Goal: Answer question/provide support: Share knowledge or assist other users

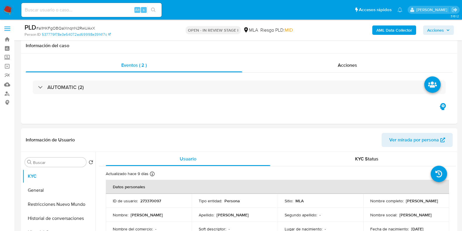
select select "10"
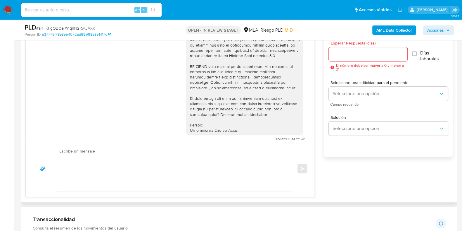
scroll to position [200, 0]
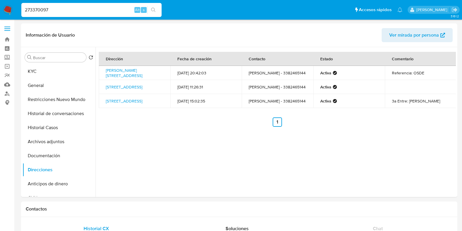
select select "10"
click at [55, 65] on button "KYC" at bounding box center [57, 71] width 68 height 14
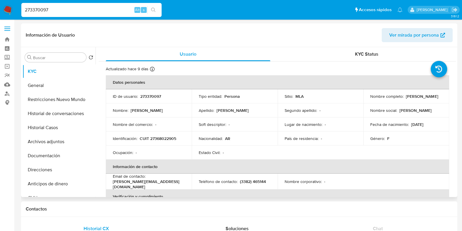
click at [167, 139] on p "CUIT 27368022905" at bounding box center [158, 138] width 37 height 5
copy p "27368022905"
drag, startPoint x: 54, startPoint y: 11, endPoint x: 8, endPoint y: 3, distance: 47.4
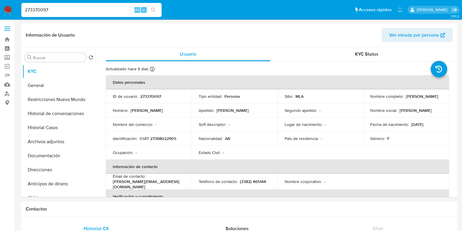
click at [11, 11] on nav "Pausado Ver notificaciones 273370097 Alt s Accesos rápidos Presiona las siguien…" at bounding box center [231, 10] width 462 height 20
paste input "99330913"
type input "299330913"
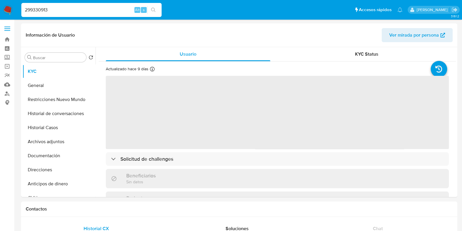
select select "10"
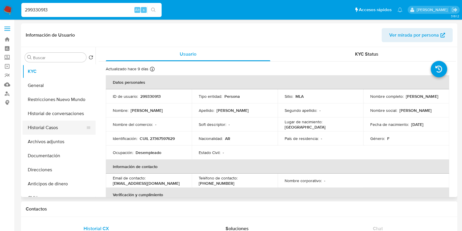
click at [57, 127] on button "Historial Casos" at bounding box center [57, 127] width 68 height 14
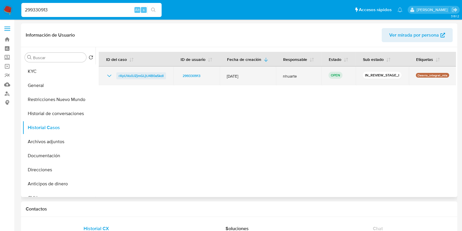
click at [151, 77] on span "rXpUVu0JZjmGLjtJ4B0a5kdI" at bounding box center [141, 75] width 45 height 7
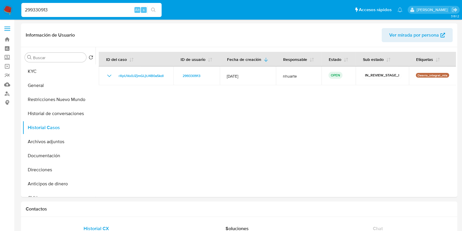
drag, startPoint x: 54, startPoint y: 9, endPoint x: 1, endPoint y: 2, distance: 53.7
click at [1, 5] on nav "Pausado Ver notificaciones 299330913 Alt s Accesos rápidos Presiona las siguien…" at bounding box center [231, 10] width 462 height 20
paste input "671356682"
type input "671356682"
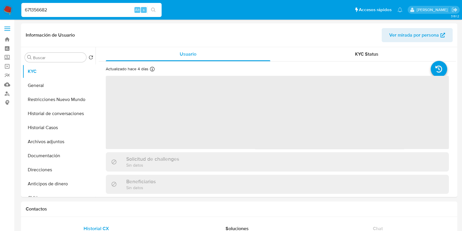
select select "10"
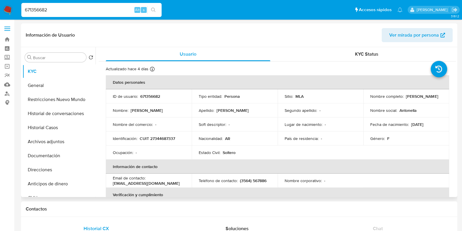
click at [147, 97] on p "671356682" at bounding box center [150, 96] width 20 height 5
copy p "671356682"
click at [56, 121] on button "Historial Casos" at bounding box center [57, 127] width 68 height 14
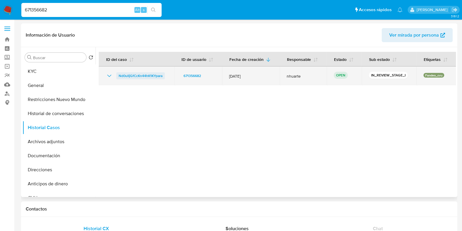
click at [157, 75] on span "Nd0ulIjGfCcKn44hK1KYpara" at bounding box center [141, 75] width 44 height 7
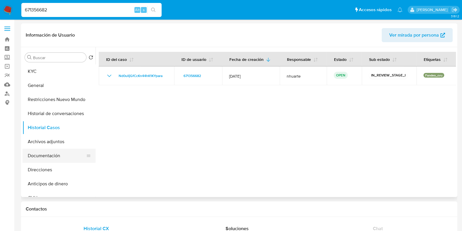
click at [54, 157] on button "Documentación" at bounding box center [57, 156] width 68 height 14
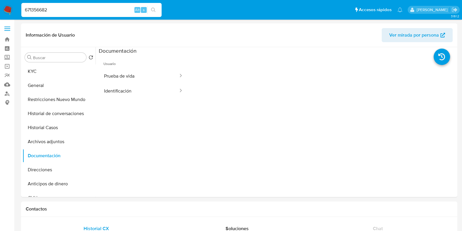
click at [132, 76] on button "Prueba de vida" at bounding box center [139, 75] width 80 height 15
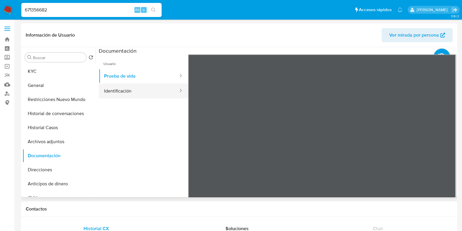
click at [126, 96] on button "Identificación" at bounding box center [139, 90] width 80 height 15
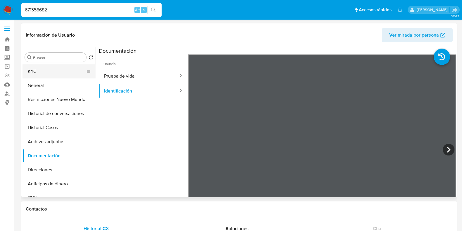
click at [46, 69] on button "KYC" at bounding box center [57, 71] width 68 height 14
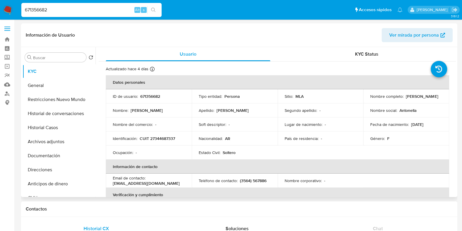
click at [163, 136] on p "CUIT 27344687337" at bounding box center [157, 138] width 35 height 5
copy p "27344687337"
drag, startPoint x: 19, startPoint y: 11, endPoint x: 14, endPoint y: 11, distance: 5.3
click at [15, 11] on nav "Pausado Ver notificaciones 671356682 Alt s Accesos rápidos Presiona las siguien…" at bounding box center [231, 10] width 462 height 20
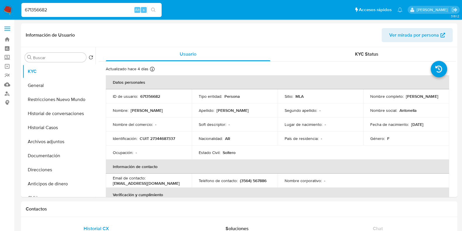
paste input "24203506"
type input "242035062"
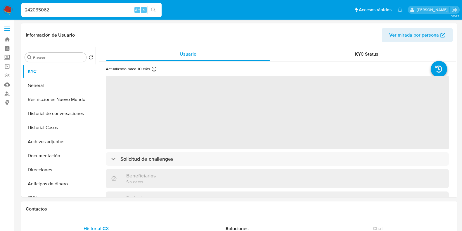
select select "10"
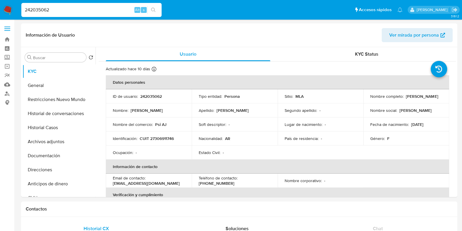
drag, startPoint x: 56, startPoint y: 8, endPoint x: 21, endPoint y: 10, distance: 35.1
click at [21, 10] on li "242035062 Alt s" at bounding box center [91, 9] width 143 height 15
click at [153, 10] on icon "search-icon" at bounding box center [153, 10] width 5 height 5
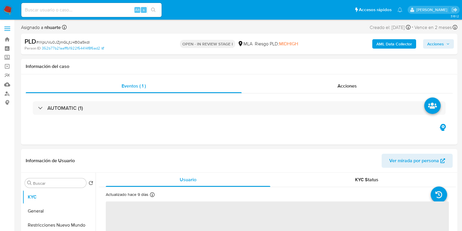
select select "10"
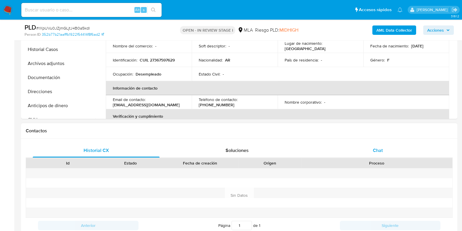
click at [375, 153] on span "Chat" at bounding box center [378, 150] width 10 height 7
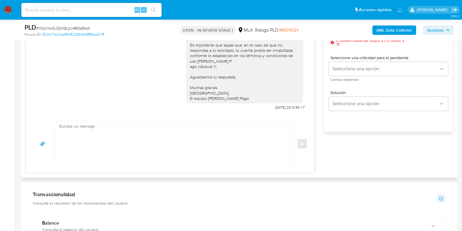
scroll to position [365, 0]
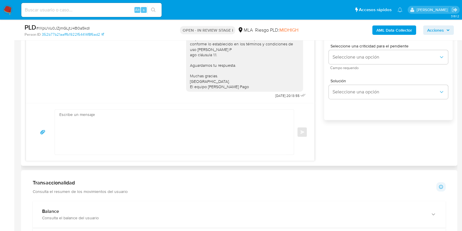
click at [124, 132] on textarea at bounding box center [172, 131] width 227 height 45
paste textarea "Hola, Esperamos que te encuentres muy bien"
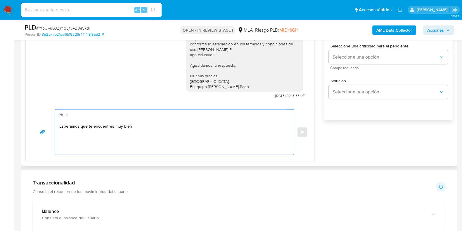
paste textarea "Te consultamos si tuviste oportunidad de leer el requerimiento de información y…"
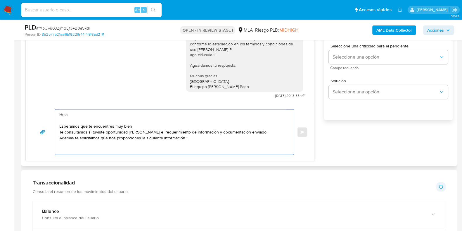
click at [94, 144] on textarea "Hola, Esperamos que te encuentres muy bien Te consultamos si tuviste oportunida…" at bounding box center [172, 131] width 227 height 45
click at [83, 147] on textarea "Hola, Esperamos que te encuentres muy bien Te consultamos si tuviste oportunida…" at bounding box center [172, 131] width 227 height 45
click at [66, 145] on textarea "Hola, Esperamos que te encuentres muy bien Te consultamos si tuviste oportunida…" at bounding box center [172, 131] width 227 height 45
click at [227, 138] on textarea "Hola, Esperamos que te encuentres muy bien Te consultamos si tuviste oportunida…" at bounding box center [172, 131] width 227 height 45
paste textarea "Proporciona el vínculo con las siguientes contrapartes con las que operaste, el…"
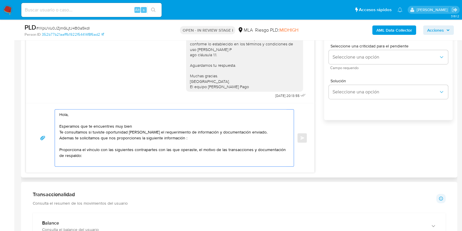
click at [78, 161] on textarea "Hola, Esperamos que te encuentres muy bien Te consultamos si tuviste oportunida…" at bounding box center [172, 137] width 227 height 57
paste textarea "30714949450 name: COM PRIVADA SRL || alias:"
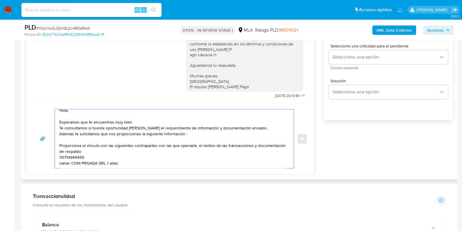
click at [94, 156] on textarea "Hola, Esperamos que te encuentres muy bien Te consultamos si tuviste oportunida…" at bounding box center [172, 138] width 227 height 58
click at [92, 153] on textarea "Hola, Esperamos que te encuentres muy bien Te consultamos si tuviste oportunida…" at bounding box center [172, 138] width 227 height 58
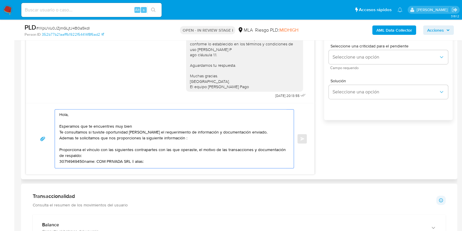
scroll to position [4, 0]
click at [136, 160] on textarea "Hola, Esperamos que te encuentres muy bien Te consultamos si tuviste oportunida…" at bounding box center [172, 138] width 227 height 58
click at [111, 148] on textarea "Hola, Esperamos que te encuentres muy bien Te consultamos si tuviste oportunida…" at bounding box center [172, 137] width 227 height 57
click at [130, 148] on textarea "Hola, Esperamos que te encuentres muy bien Te consultamos si tuviste oportunida…" at bounding box center [172, 137] width 227 height 57
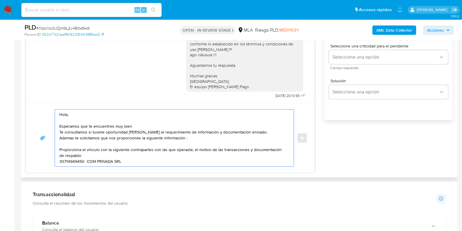
click at [152, 147] on textarea "Hola, Esperamos que te encuentres muy bien Te consultamos si tuviste oportunida…" at bounding box center [172, 137] width 227 height 57
click at [163, 148] on textarea "Hola, Esperamos que te encuentres muy bien Te consultamos si tuviste oportunida…" at bounding box center [172, 137] width 227 height 57
click at [126, 160] on textarea "Hola, Esperamos que te encuentres muy bien Te consultamos si tuviste oportunida…" at bounding box center [172, 137] width 227 height 57
paste textarea "Quedamos aguardando por la información solicitada dentro de los próximos XX día…"
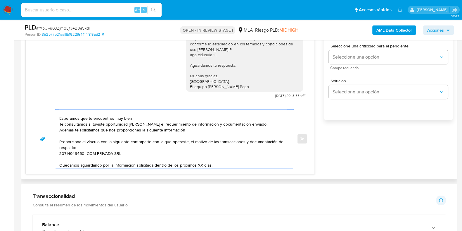
click at [202, 162] on textarea "Hola, Esperamos que te encuentres muy bien Te consultamos si tuviste oportunida…" at bounding box center [172, 138] width 227 height 58
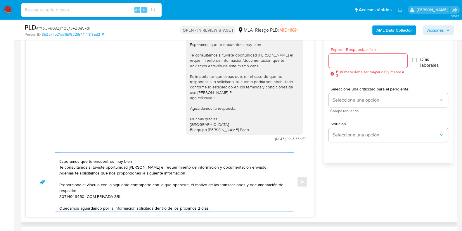
scroll to position [292, 0]
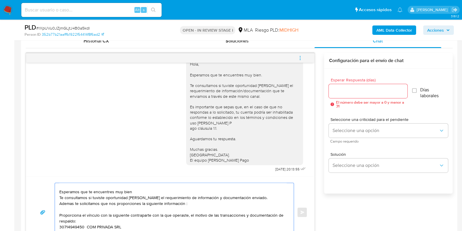
type textarea "Hola, Esperamos que te encuentres muy bien Te consultamos si tuviste oportunida…"
click at [354, 90] on input "Esperar Respuesta (días)" at bounding box center [368, 91] width 78 height 8
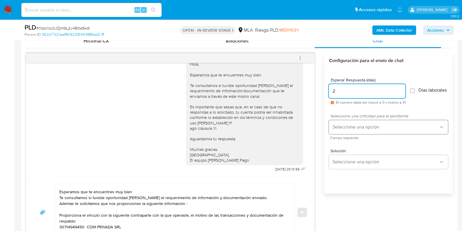
type input "2"
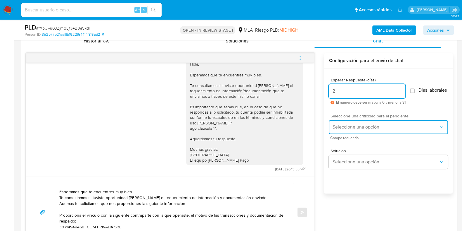
click at [355, 130] on span "Seleccione una opción" at bounding box center [385, 127] width 106 height 6
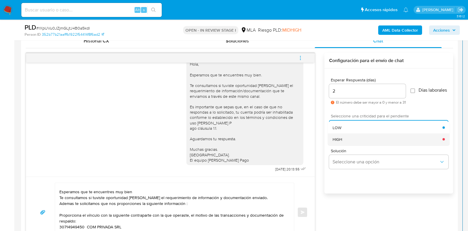
click at [352, 142] on div "HIGH" at bounding box center [387, 139] width 110 height 12
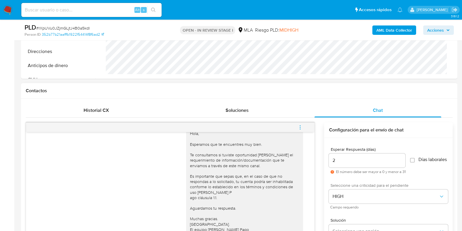
scroll to position [329, 0]
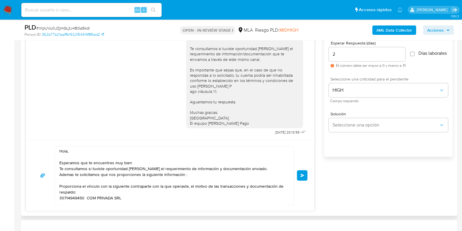
click at [306, 172] on button "Enviar" at bounding box center [302, 175] width 11 height 11
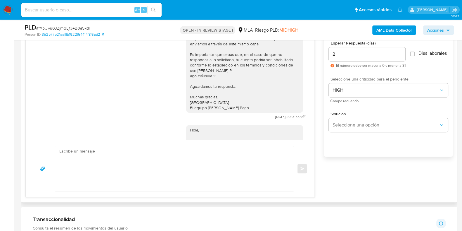
scroll to position [501, 0]
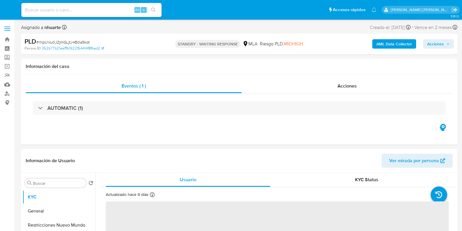
select select "10"
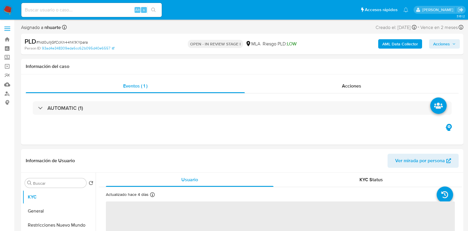
select select "10"
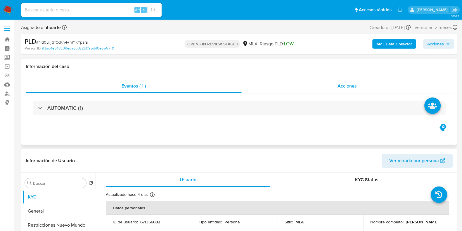
click at [353, 88] on span "Acciones" at bounding box center [347, 85] width 19 height 7
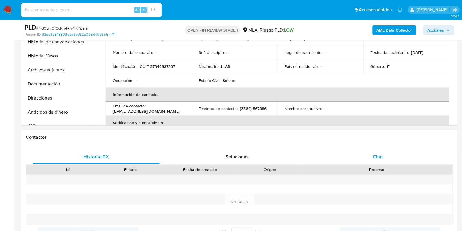
click at [378, 163] on div "Chat" at bounding box center [378, 157] width 127 height 14
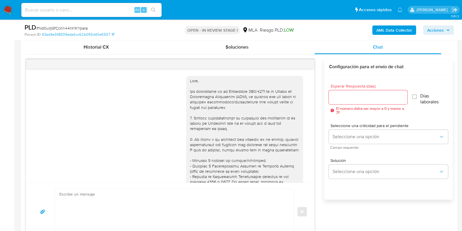
scroll to position [346, 0]
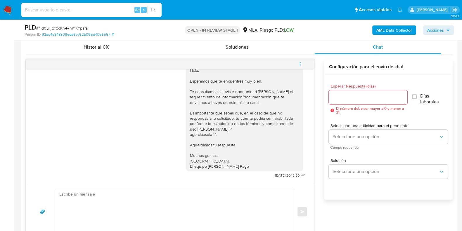
click at [303, 61] on button "menu-action" at bounding box center [300, 64] width 19 height 14
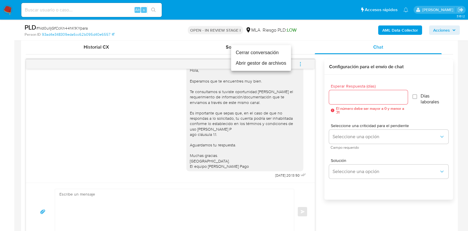
click at [277, 55] on li "Cerrar conversación" at bounding box center [261, 52] width 60 height 11
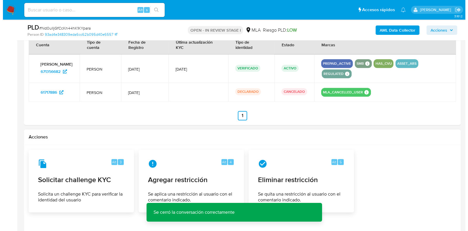
scroll to position [950, 0]
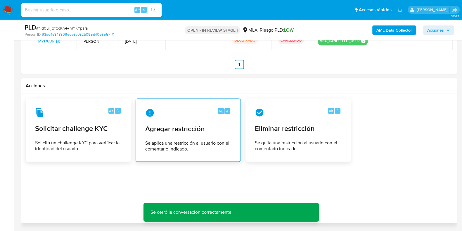
click at [183, 129] on span "Agregar restricción" at bounding box center [188, 128] width 86 height 9
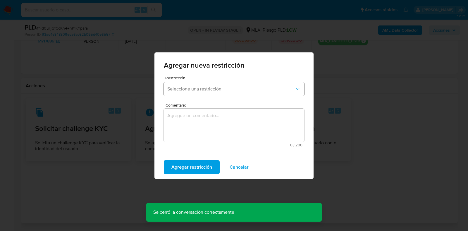
click at [199, 94] on button "Seleccione una restricción" at bounding box center [234, 89] width 140 height 14
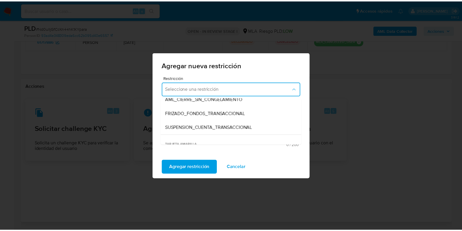
scroll to position [73, 0]
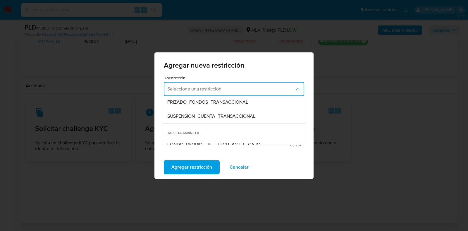
click at [198, 124] on span "TARJETA AMARILLA" at bounding box center [234, 130] width 143 height 14
click at [198, 116] on span "SUSPENSION_CUENTA_TRANSACCIONAL" at bounding box center [211, 116] width 88 height 6
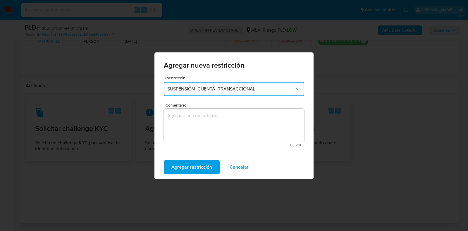
click at [198, 116] on textarea "Comentario" at bounding box center [234, 124] width 140 height 33
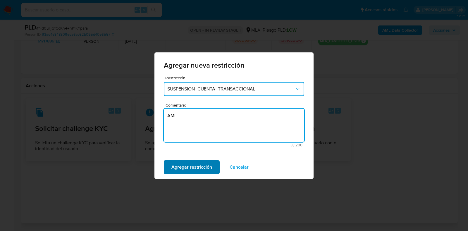
type textarea "AML"
click at [208, 164] on span "Agregar restricción" at bounding box center [191, 167] width 41 height 13
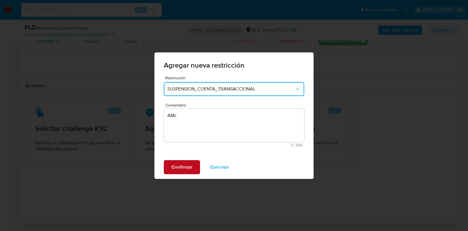
click at [181, 168] on span "Confirmar" at bounding box center [181, 167] width 21 height 13
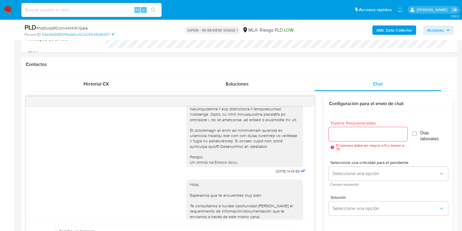
scroll to position [273, 0]
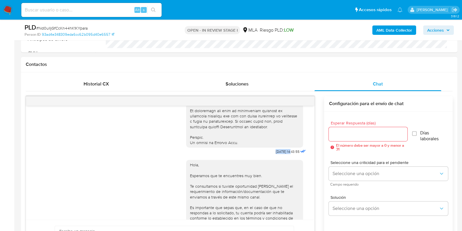
drag, startPoint x: 262, startPoint y: 161, endPoint x: 280, endPoint y: 163, distance: 18.7
copy span "17/09/2025"
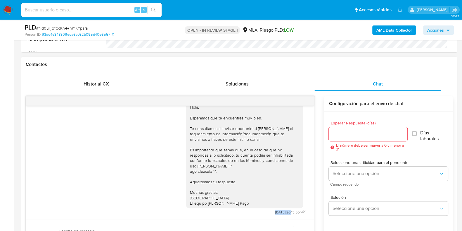
drag, startPoint x: 261, startPoint y: 213, endPoint x: 279, endPoint y: 211, distance: 18.2
click at [279, 211] on div "Hola, Esperamos que te encuentres muy bien. Te consultamos si tuviste oportunid…" at bounding box center [246, 157] width 121 height 118
copy span "22/09/2025"
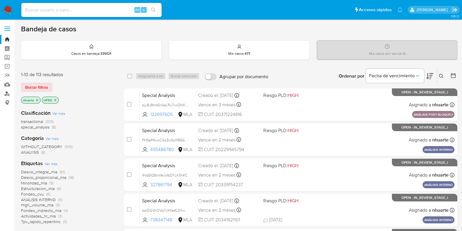
click at [4, 93] on link "Buscador de personas" at bounding box center [35, 93] width 70 height 9
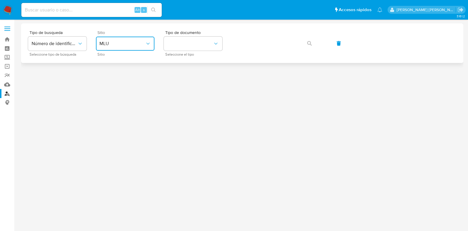
click at [126, 43] on span "MLU" at bounding box center [122, 44] width 46 height 6
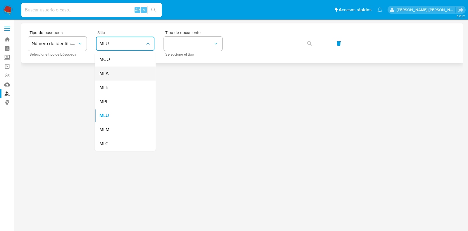
click at [123, 74] on div "MLA" at bounding box center [123, 73] width 48 height 14
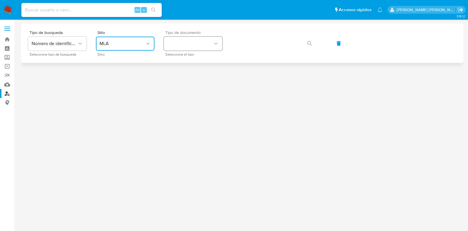
click at [181, 45] on button "identificationType" at bounding box center [193, 44] width 58 height 14
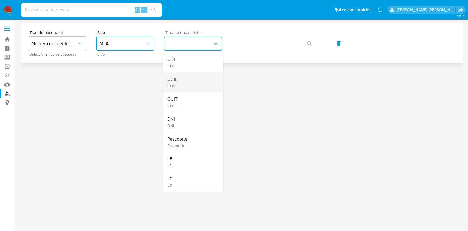
click at [181, 78] on div "CUIL CUIL" at bounding box center [191, 82] width 48 height 20
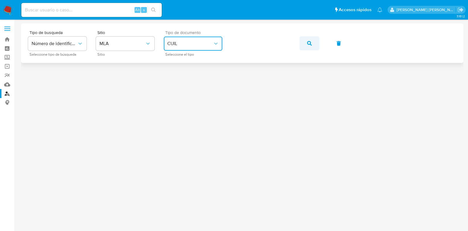
click at [308, 40] on span "button" at bounding box center [309, 43] width 5 height 13
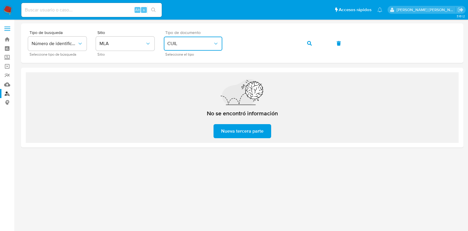
click at [192, 42] on span "CUIL" at bounding box center [190, 44] width 46 height 6
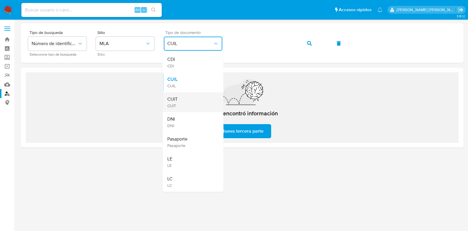
click at [189, 98] on div "CUIT CUIT" at bounding box center [191, 102] width 48 height 20
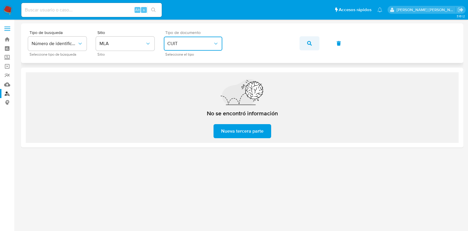
click at [309, 42] on icon "button" at bounding box center [309, 43] width 5 height 5
click at [230, 42] on div "Tipo de busqueda Número de identificación Seleccione tipo de búsqueda Sitio MLA…" at bounding box center [242, 42] width 428 height 25
click at [314, 43] on button "button" at bounding box center [309, 43] width 20 height 14
click at [199, 38] on button "CUIT" at bounding box center [193, 44] width 58 height 14
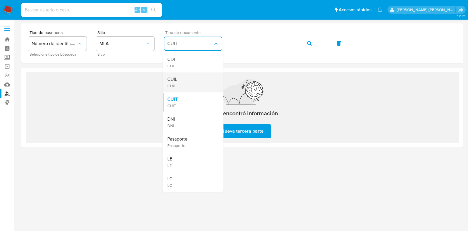
click at [190, 80] on div "CUIL CUIL" at bounding box center [191, 82] width 48 height 20
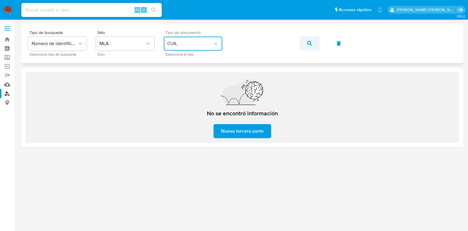
click at [308, 41] on icon "button" at bounding box center [309, 43] width 5 height 5
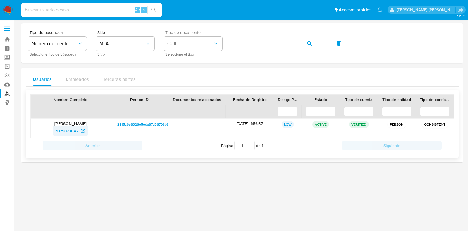
click at [79, 131] on span "1379873042" at bounding box center [70, 130] width 29 height 9
click at [226, 44] on div "Tipo de busqueda Número de identificación Seleccione tipo de búsqueda Sitio MLA…" at bounding box center [242, 42] width 428 height 25
click at [306, 38] on button "button" at bounding box center [309, 43] width 20 height 14
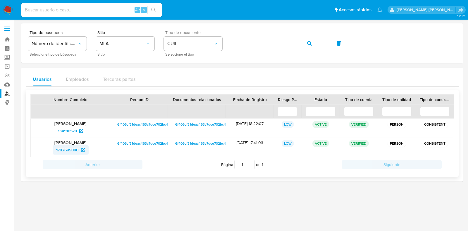
click at [80, 147] on span "1782699880" at bounding box center [70, 149] width 29 height 9
click at [310, 43] on icon "button" at bounding box center [309, 43] width 5 height 5
click at [79, 149] on span "1782699880" at bounding box center [67, 149] width 23 height 9
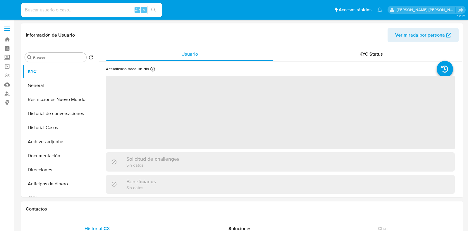
select select "10"
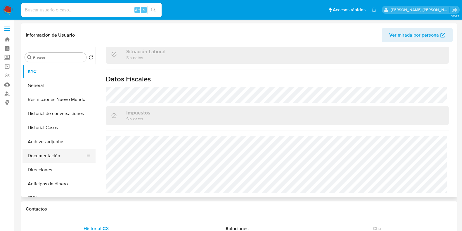
click at [52, 158] on button "Documentación" at bounding box center [57, 156] width 68 height 14
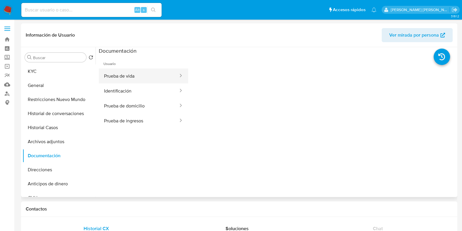
click at [139, 73] on button "Prueba de vida" at bounding box center [139, 75] width 80 height 15
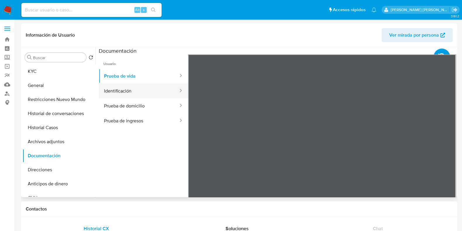
click at [145, 92] on button "Identificación" at bounding box center [139, 90] width 80 height 15
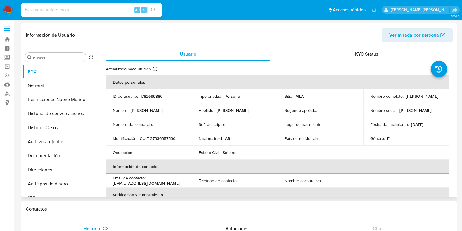
select select "10"
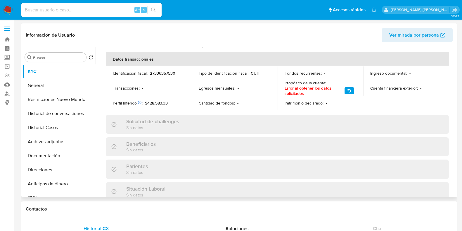
scroll to position [144, 0]
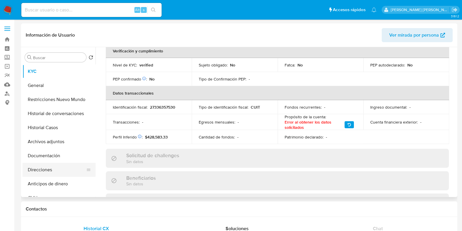
click at [49, 164] on button "Direcciones" at bounding box center [57, 170] width 68 height 14
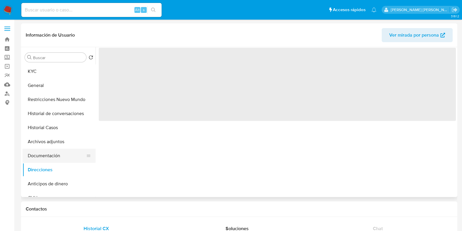
scroll to position [0, 0]
click at [48, 154] on button "Documentación" at bounding box center [57, 156] width 68 height 14
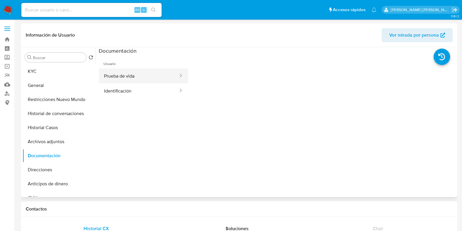
click at [147, 70] on button "Prueba de vida" at bounding box center [139, 75] width 80 height 15
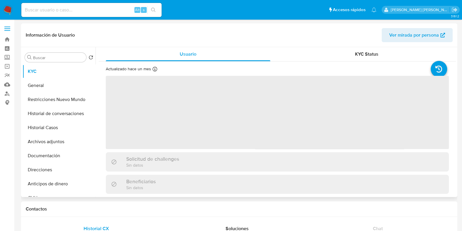
scroll to position [187, 0]
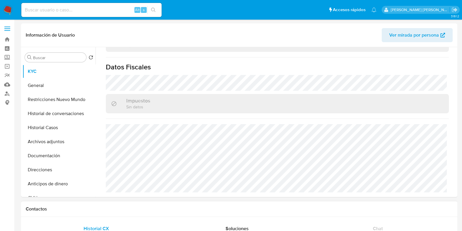
select select "10"
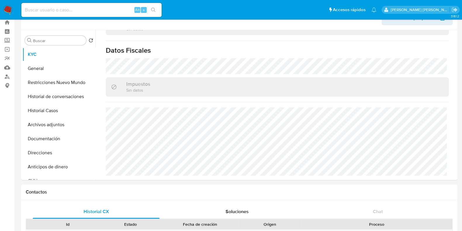
scroll to position [0, 0]
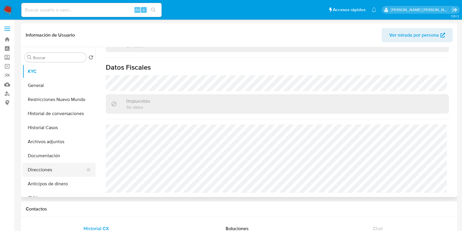
click at [60, 165] on button "Direcciones" at bounding box center [57, 170] width 68 height 14
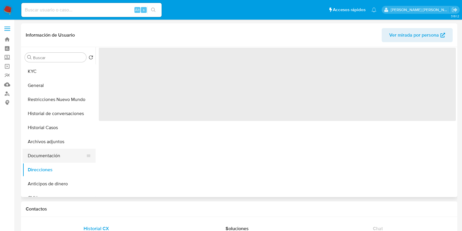
click at [58, 157] on button "Documentación" at bounding box center [57, 156] width 68 height 14
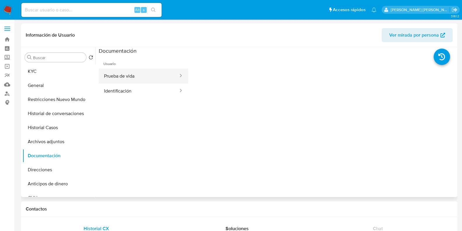
click at [137, 82] on button "Prueba de vida" at bounding box center [139, 75] width 80 height 15
